Goal: Navigation & Orientation: Find specific page/section

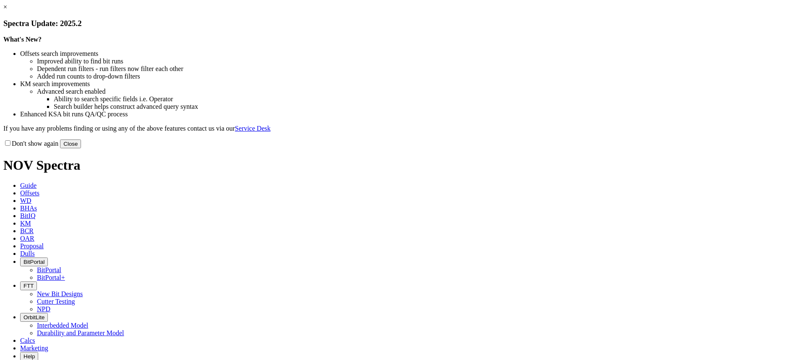
click at [81, 148] on button "Close" at bounding box center [70, 143] width 21 height 9
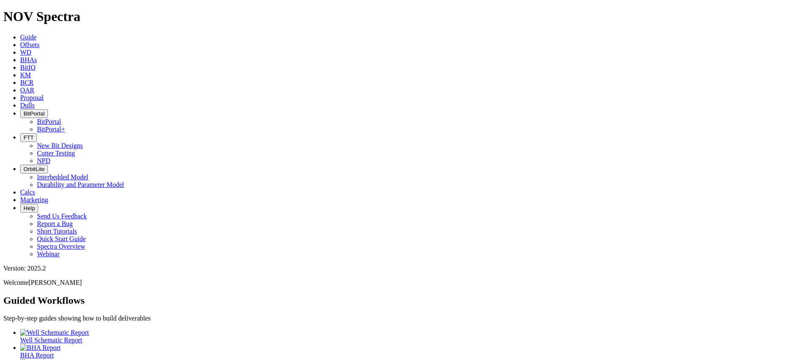
click at [44, 110] on span "BitPortal" at bounding box center [33, 113] width 21 height 6
click at [65, 125] on link "BitPortal+" at bounding box center [51, 128] width 28 height 7
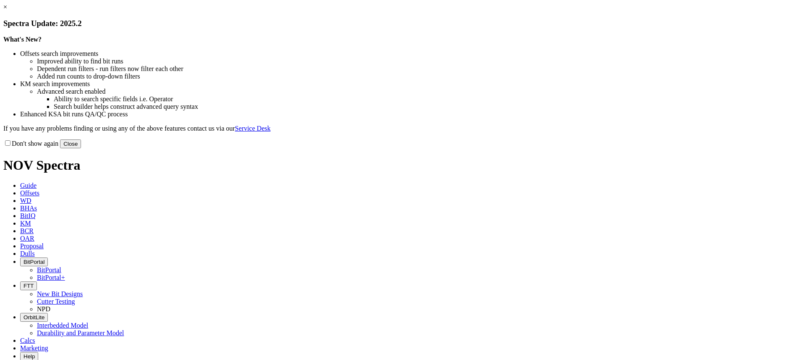
click at [7, 10] on link "×" at bounding box center [5, 6] width 4 height 7
